Goal: Task Accomplishment & Management: Use online tool/utility

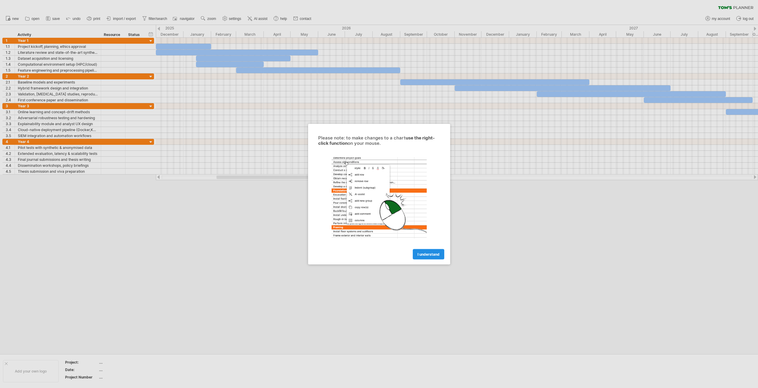
click at [423, 256] on span "I understand" at bounding box center [429, 254] width 22 height 4
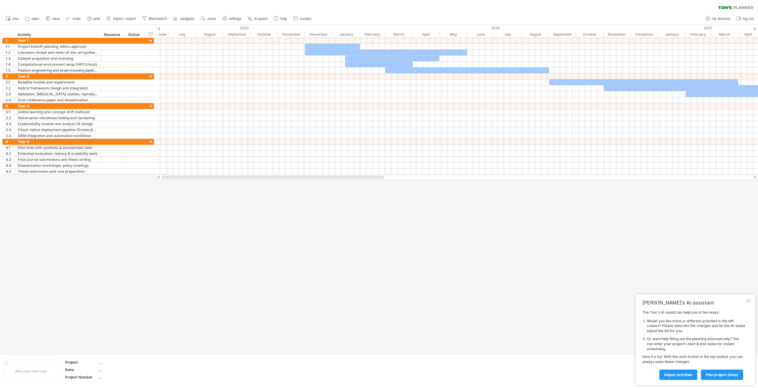
drag, startPoint x: 401, startPoint y: 178, endPoint x: 214, endPoint y: 187, distance: 186.5
click at [214, 187] on div "Trying to reach [DOMAIN_NAME] Connected again... 0% clear filter new 1" at bounding box center [379, 194] width 758 height 388
click at [92, 20] on icon at bounding box center [89, 18] width 6 height 6
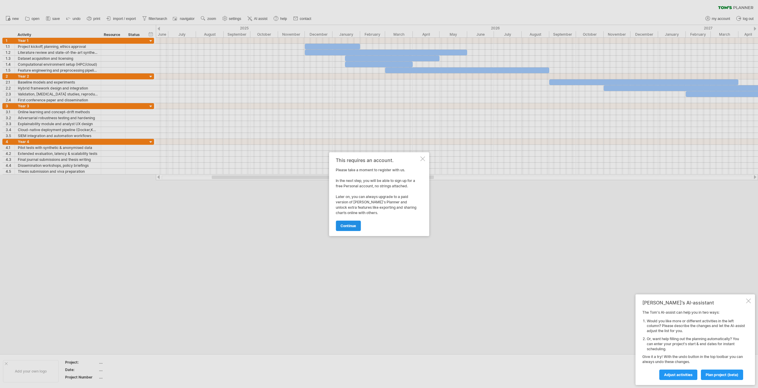
click at [343, 230] on link "continue" at bounding box center [348, 226] width 25 height 10
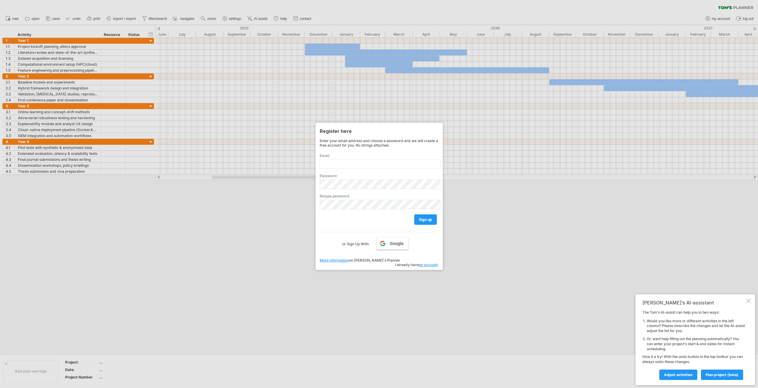
click at [388, 246] on link "Google" at bounding box center [393, 243] width 32 height 12
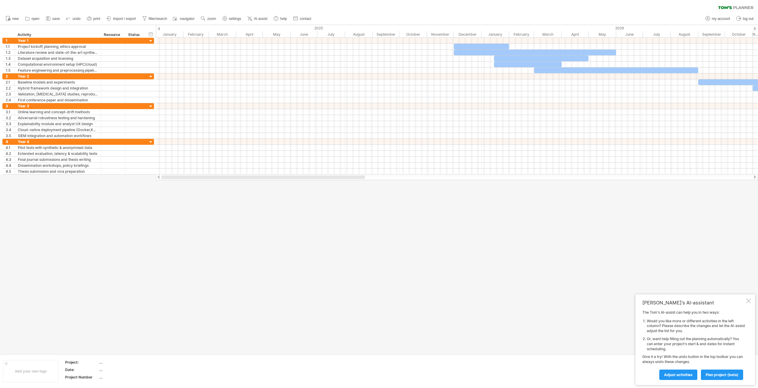
drag, startPoint x: 238, startPoint y: 178, endPoint x: 173, endPoint y: 184, distance: 64.5
click at [173, 184] on div "Trying to reach [DOMAIN_NAME] Connected again... 0% clear filter new 1" at bounding box center [379, 194] width 758 height 388
click at [94, 19] on span "print" at bounding box center [96, 19] width 7 height 4
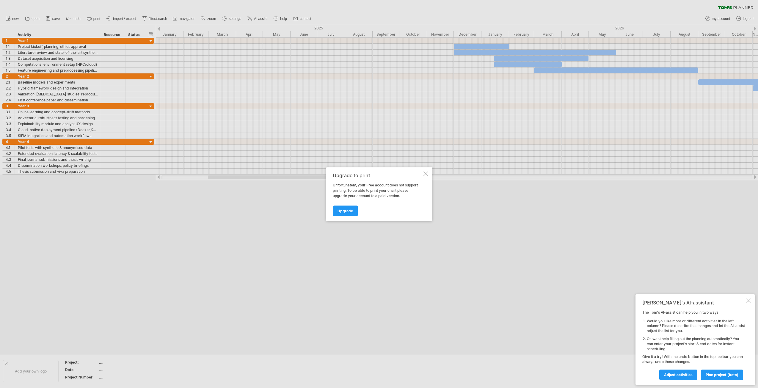
drag, startPoint x: 425, startPoint y: 173, endPoint x: 422, endPoint y: 177, distance: 4.8
click at [425, 174] on div at bounding box center [425, 173] width 5 height 5
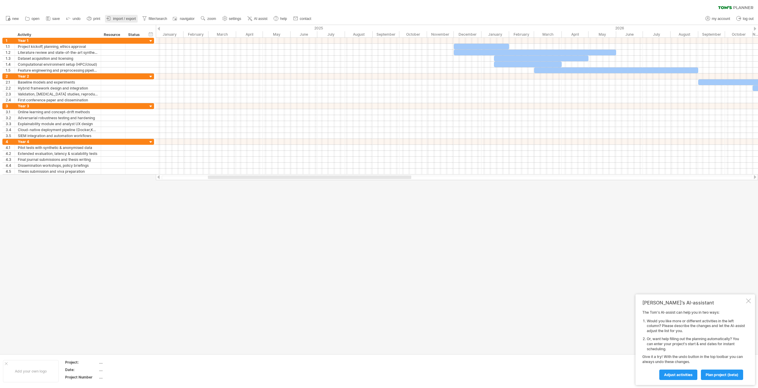
click at [119, 20] on span "import / export" at bounding box center [124, 19] width 23 height 4
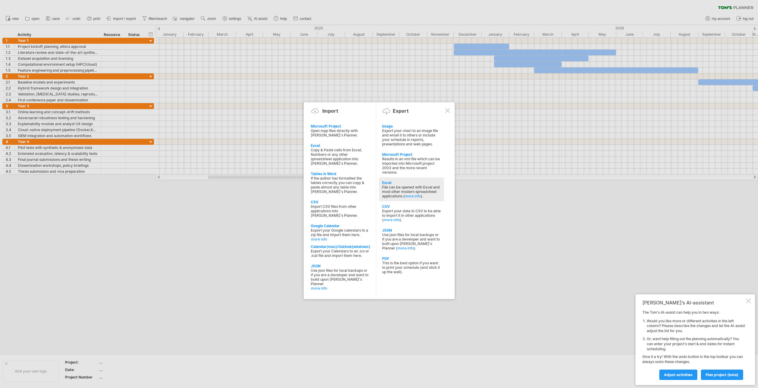
click at [386, 185] on div "File can be opened with Excel and most other modern spreadsheet applications ( …" at bounding box center [411, 191] width 59 height 13
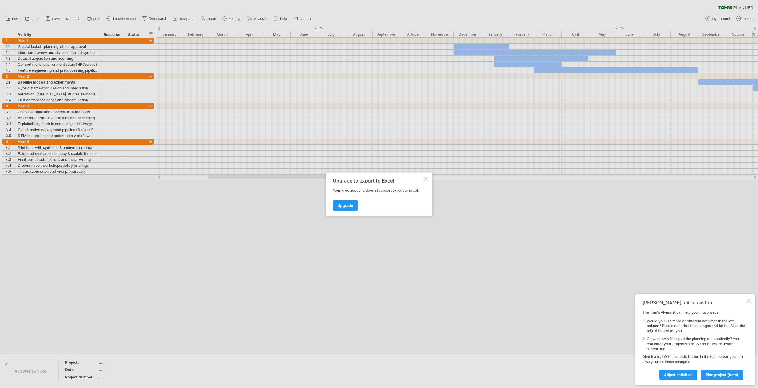
click at [424, 180] on div at bounding box center [425, 179] width 5 height 5
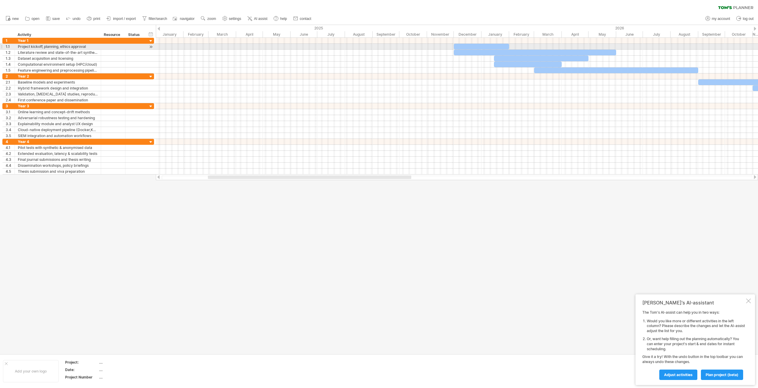
click at [476, 46] on div at bounding box center [481, 47] width 55 height 6
click at [466, 46] on div at bounding box center [481, 47] width 55 height 6
click at [263, 18] on span "AI assist" at bounding box center [260, 19] width 13 height 4
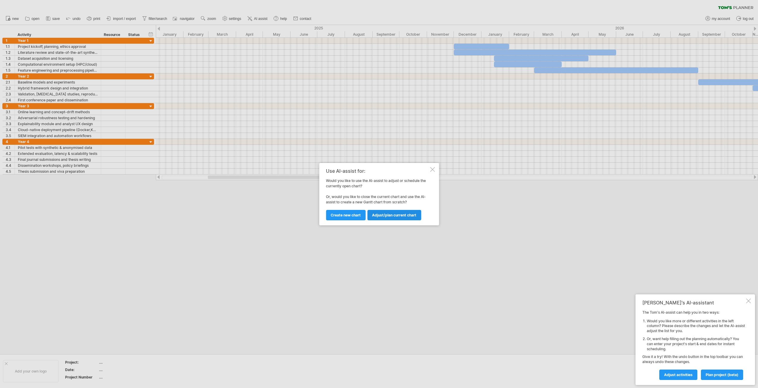
click at [392, 215] on span "Adjust/plan current chart" at bounding box center [394, 215] width 44 height 4
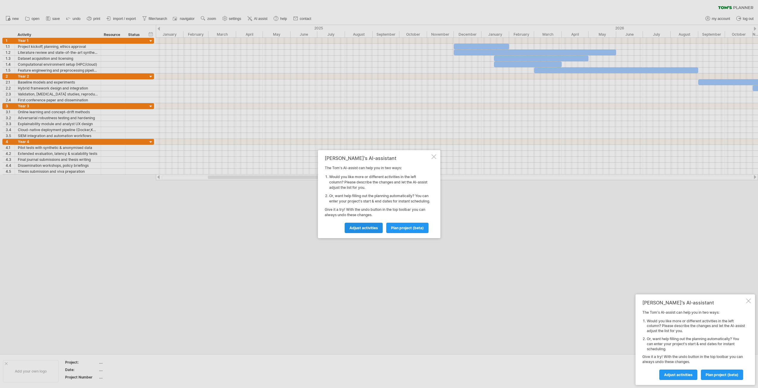
click at [370, 230] on span "Adjust activities" at bounding box center [364, 228] width 29 height 4
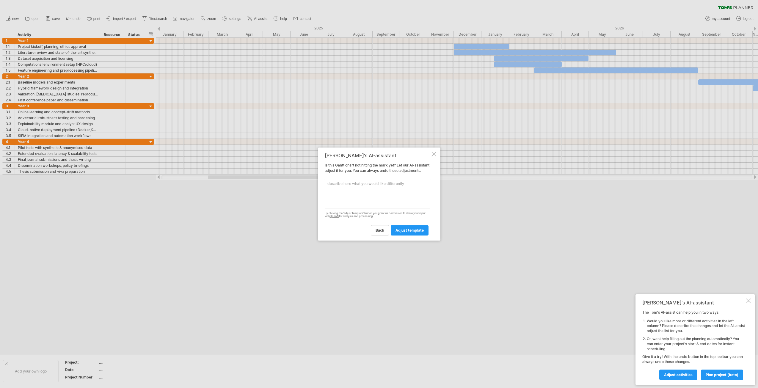
click at [354, 193] on textarea at bounding box center [378, 194] width 106 height 30
type textarea "Use different colours charts"
click at [401, 236] on link "adjust template" at bounding box center [410, 230] width 38 height 10
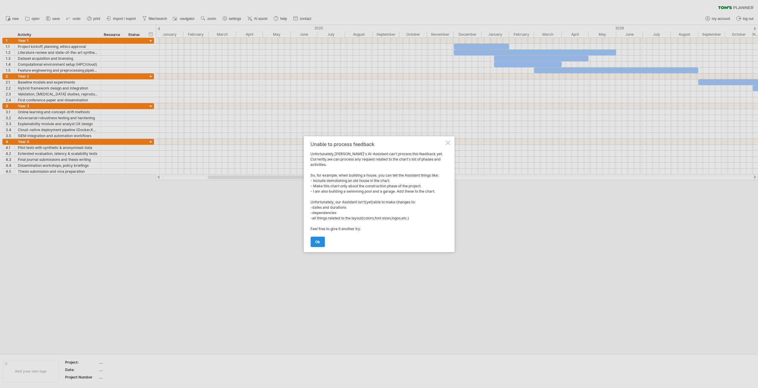
click at [319, 245] on link "ok" at bounding box center [318, 242] width 14 height 10
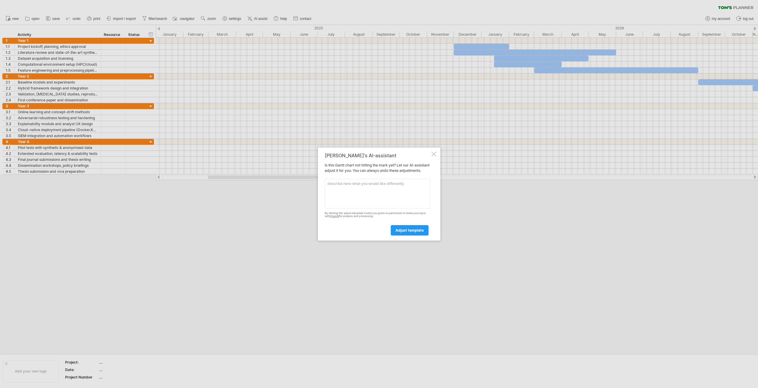
click at [434, 152] on div at bounding box center [434, 154] width 5 height 5
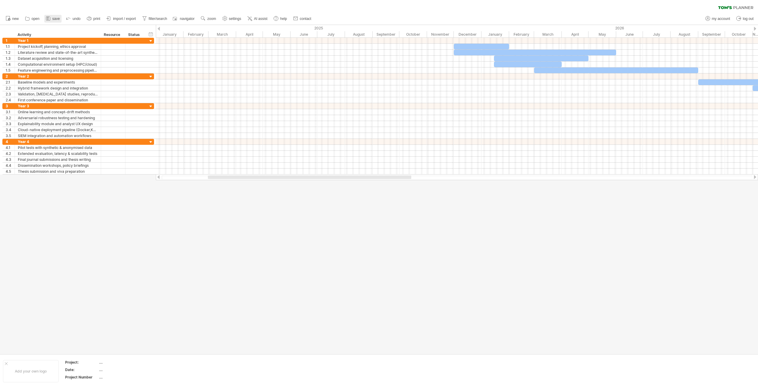
click at [52, 20] on link "save" at bounding box center [52, 19] width 17 height 8
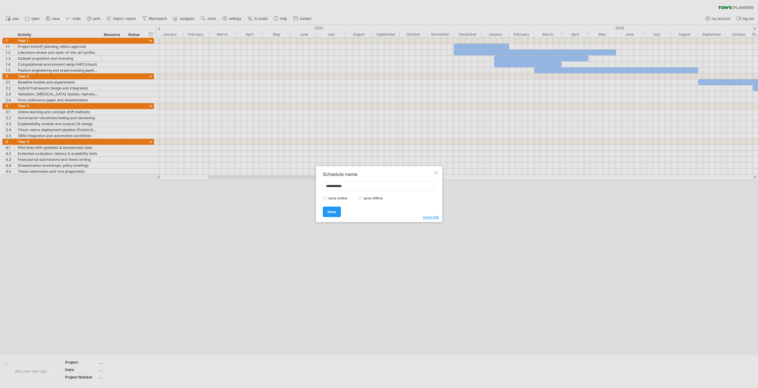
drag, startPoint x: 360, startPoint y: 187, endPoint x: 317, endPoint y: 195, distance: 43.9
click at [317, 195] on div "**********" at bounding box center [379, 194] width 126 height 56
type input "**********"
click at [362, 200] on div "save online save offline" at bounding box center [377, 198] width 109 height 6
click at [338, 212] on link "Save" at bounding box center [332, 212] width 18 height 10
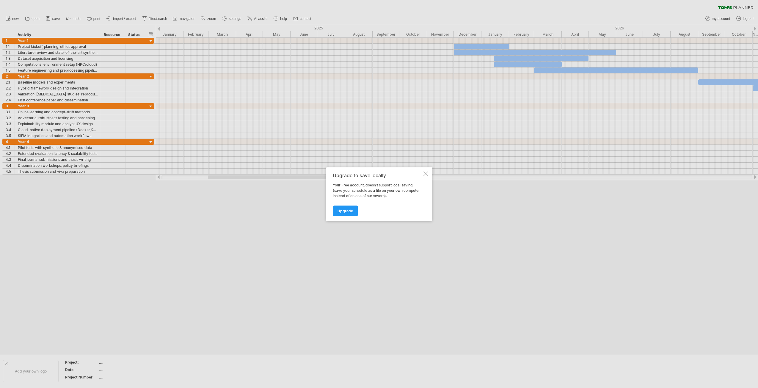
click at [425, 175] on div at bounding box center [425, 173] width 5 height 5
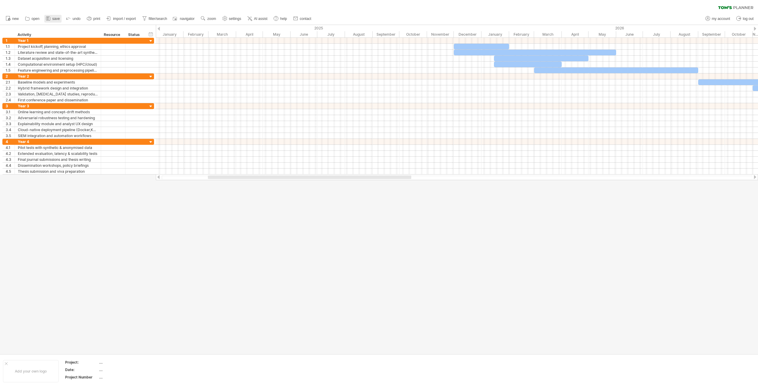
click at [55, 20] on span "save" at bounding box center [55, 19] width 7 height 4
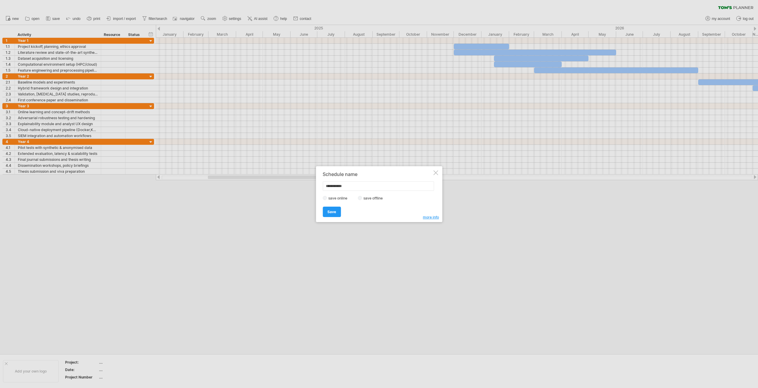
click at [341, 216] on div "Save Save" at bounding box center [377, 209] width 109 height 15
drag, startPoint x: 351, startPoint y: 187, endPoint x: 315, endPoint y: 195, distance: 36.4
click at [315, 195] on div "Trying to reach [DOMAIN_NAME] Connected again... 0% clear filter new 1" at bounding box center [379, 194] width 758 height 388
type input "**********"
click at [328, 215] on link "Save" at bounding box center [332, 212] width 18 height 10
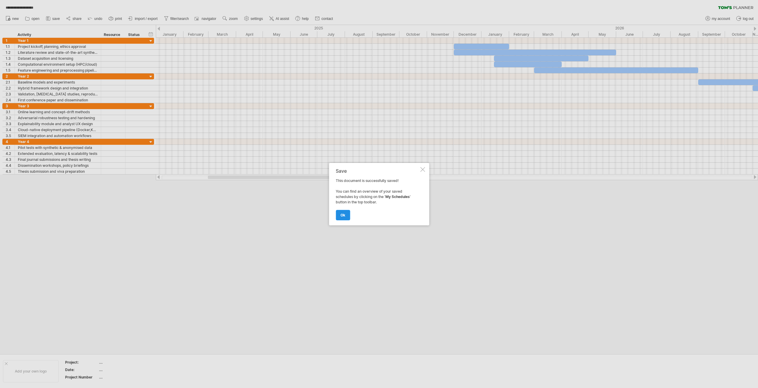
click at [347, 217] on link "ok" at bounding box center [343, 215] width 14 height 10
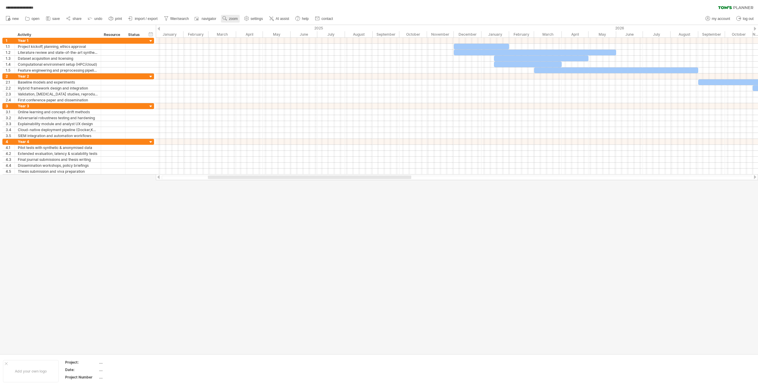
click at [229, 21] on link "zoom" at bounding box center [230, 19] width 18 height 8
click at [243, 30] on div "Month" at bounding box center [248, 29] width 33 height 10
click at [232, 18] on span "zoom" at bounding box center [233, 19] width 9 height 4
click at [250, 47] on div "Day" at bounding box center [251, 45] width 33 height 10
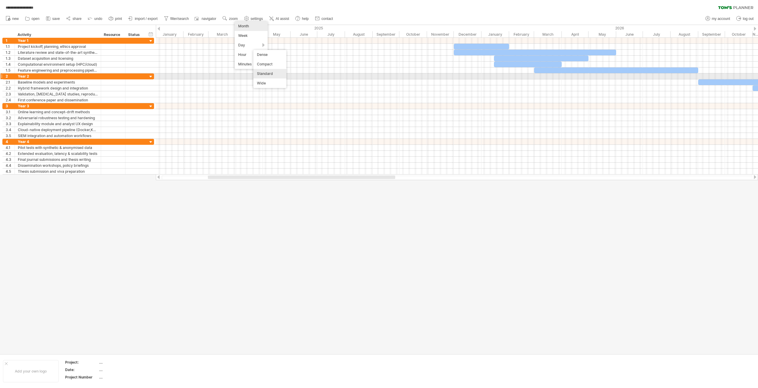
click at [274, 76] on div "Standard" at bounding box center [269, 74] width 33 height 10
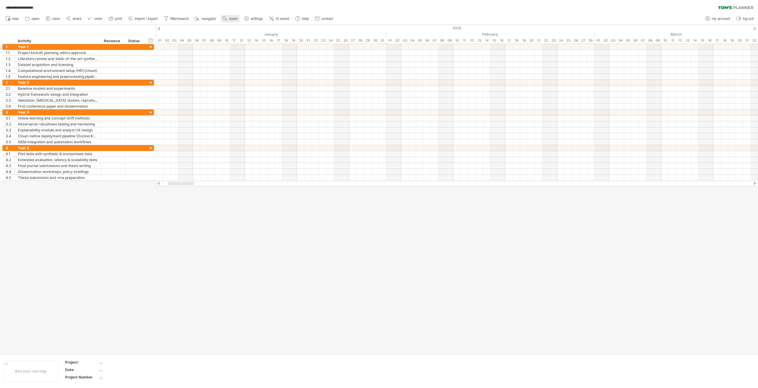
click at [232, 15] on link "zoom" at bounding box center [230, 19] width 18 height 8
click at [250, 25] on div "Month" at bounding box center [251, 23] width 33 height 10
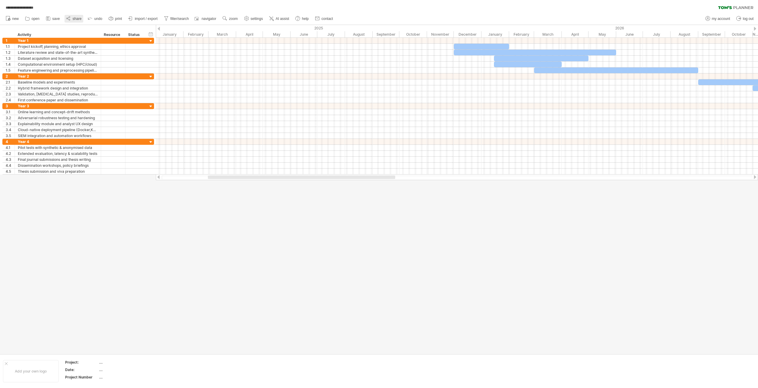
click at [75, 18] on span "share" at bounding box center [77, 19] width 9 height 4
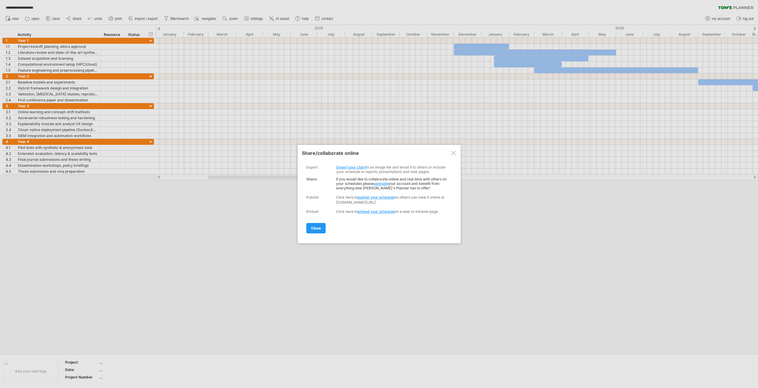
click at [354, 168] on link "Export your chart" at bounding box center [350, 167] width 29 height 4
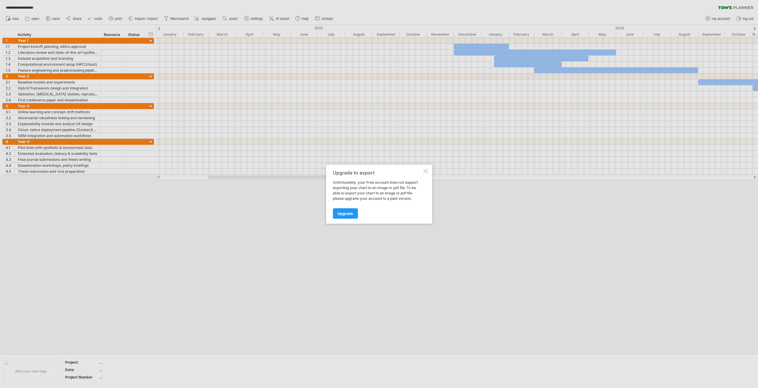
click at [425, 170] on div at bounding box center [425, 171] width 5 height 5
